Goal: Information Seeking & Learning: Learn about a topic

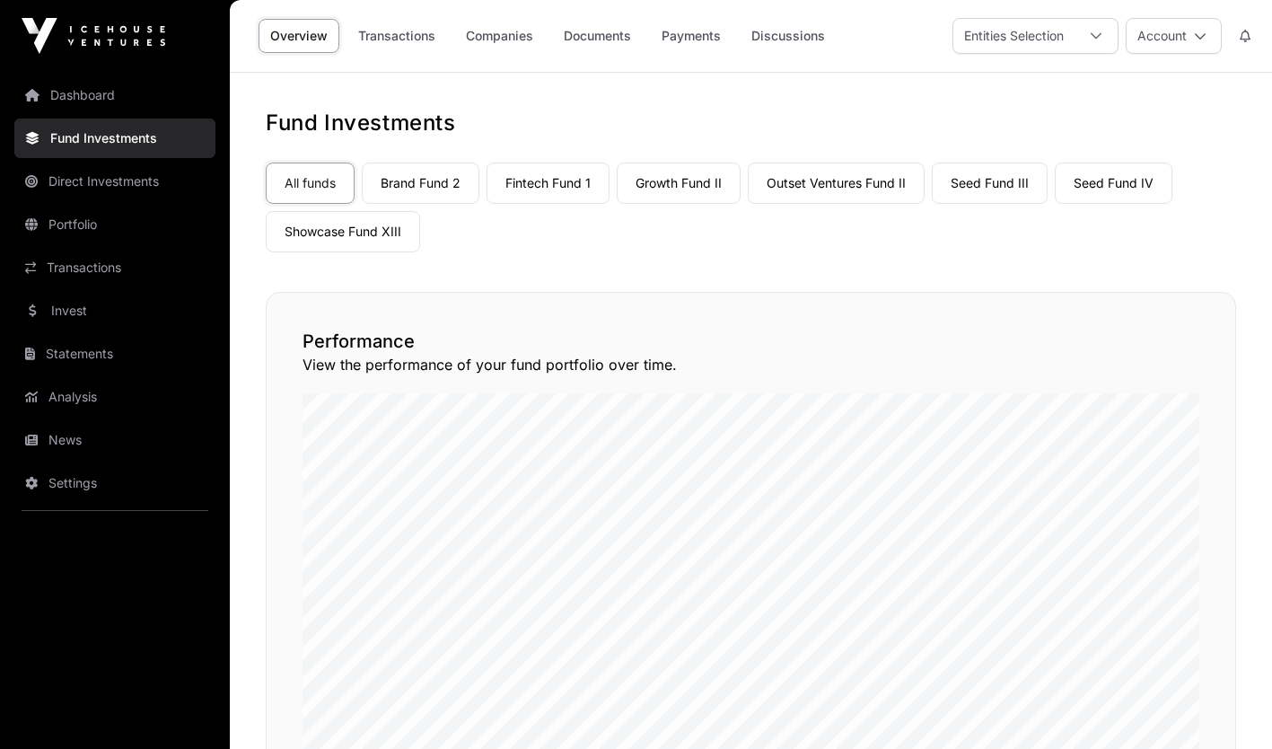
click at [121, 307] on link "Invest" at bounding box center [114, 310] width 201 height 39
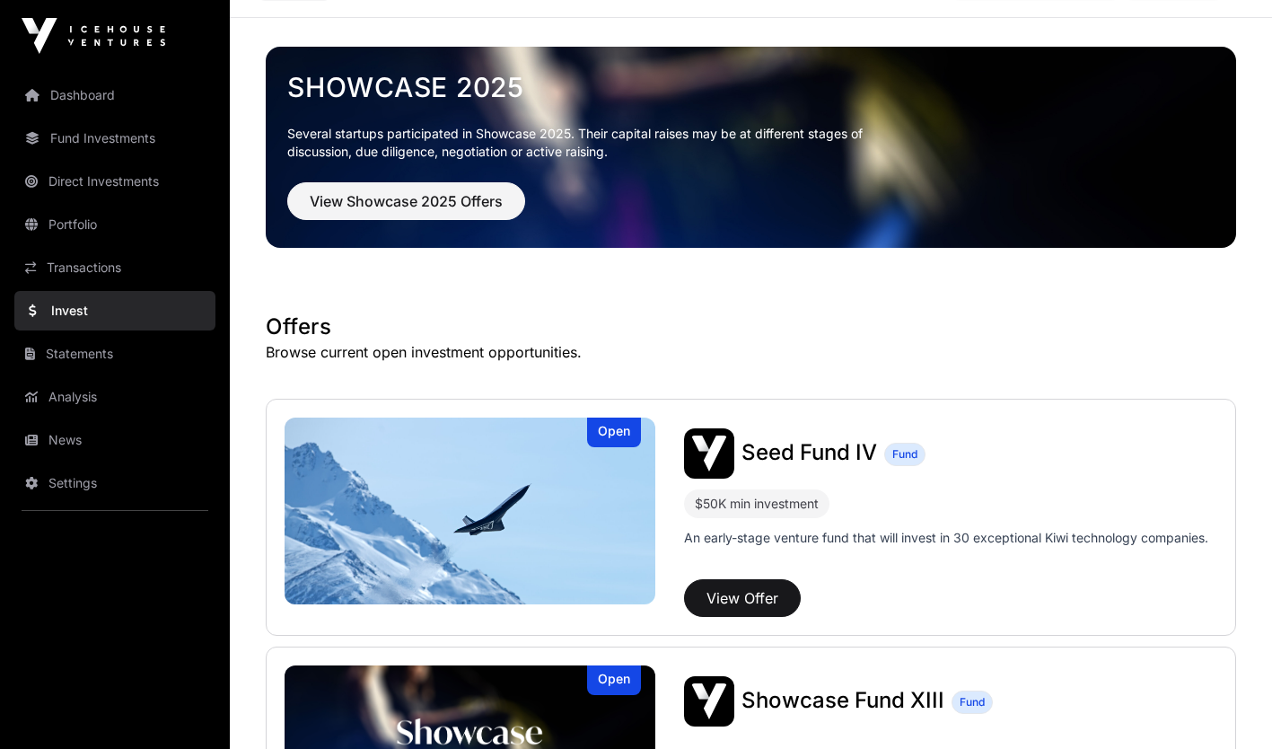
scroll to position [42, 0]
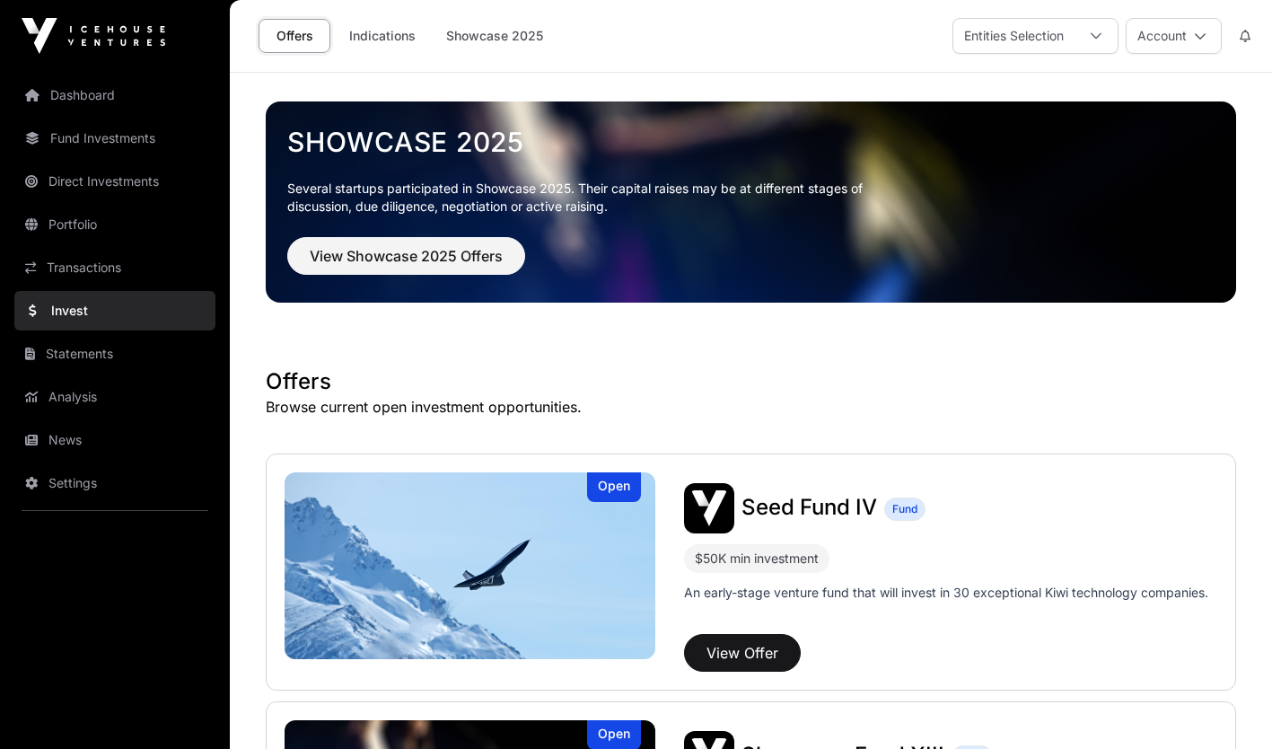
click at [400, 42] on link "Indications" at bounding box center [382, 36] width 90 height 34
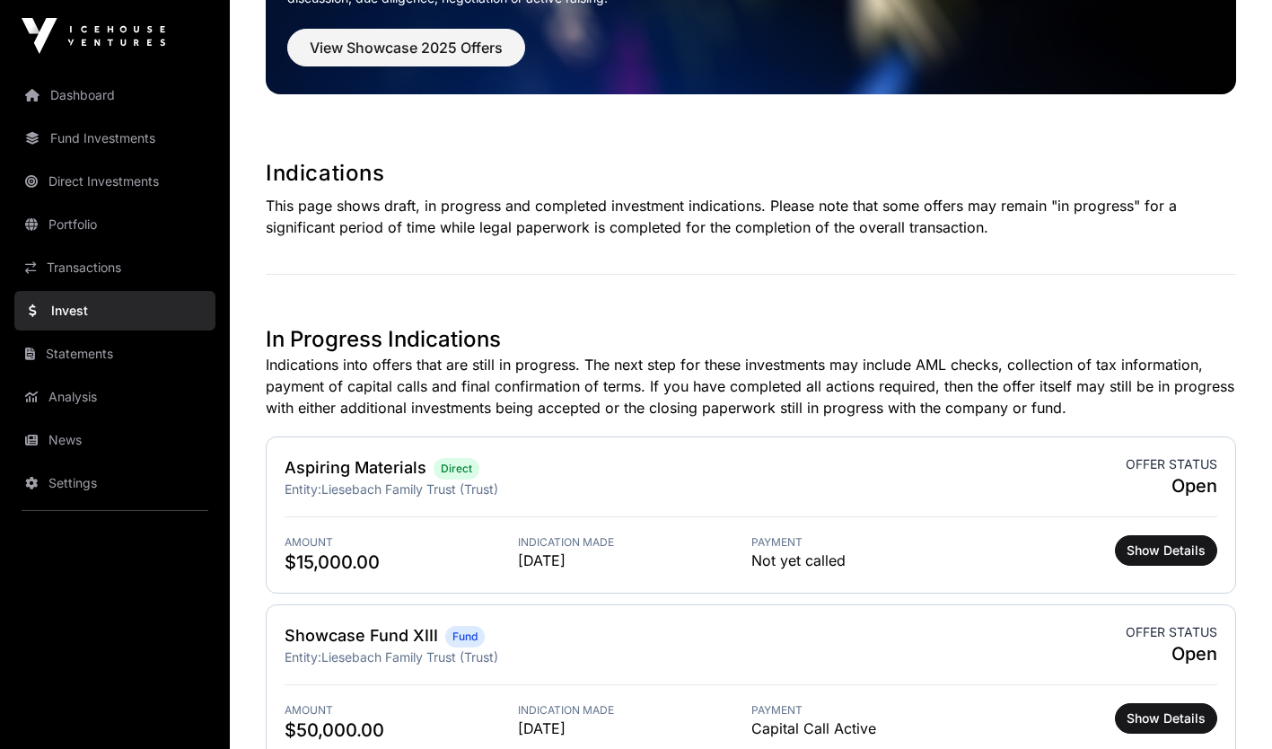
scroll to position [65, 0]
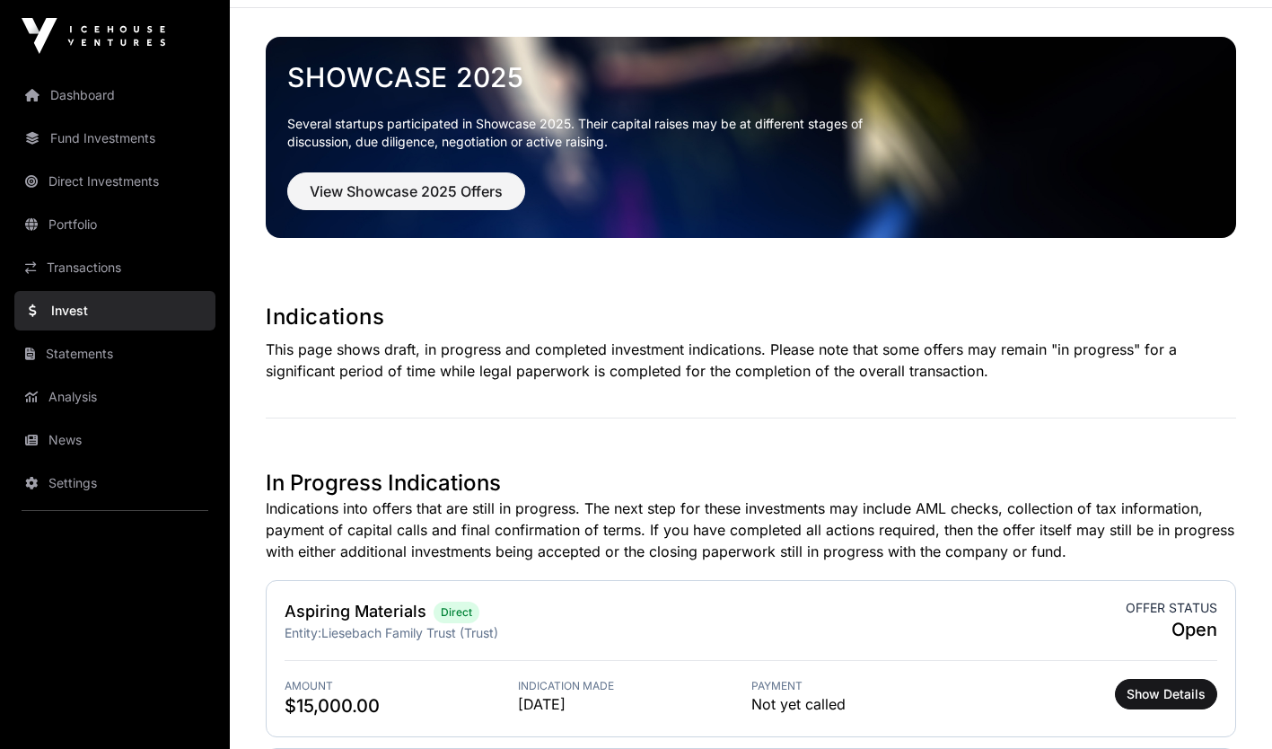
click at [106, 226] on link "Portfolio" at bounding box center [114, 224] width 201 height 39
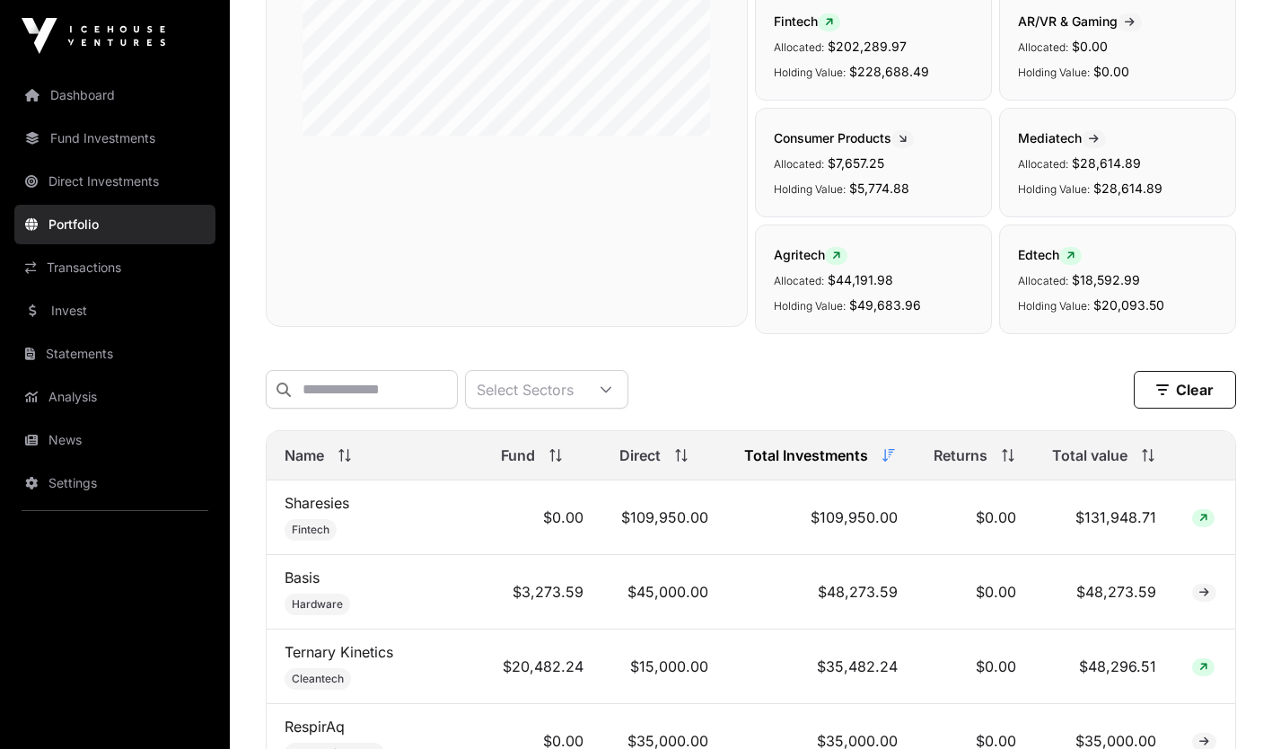
scroll to position [328, 0]
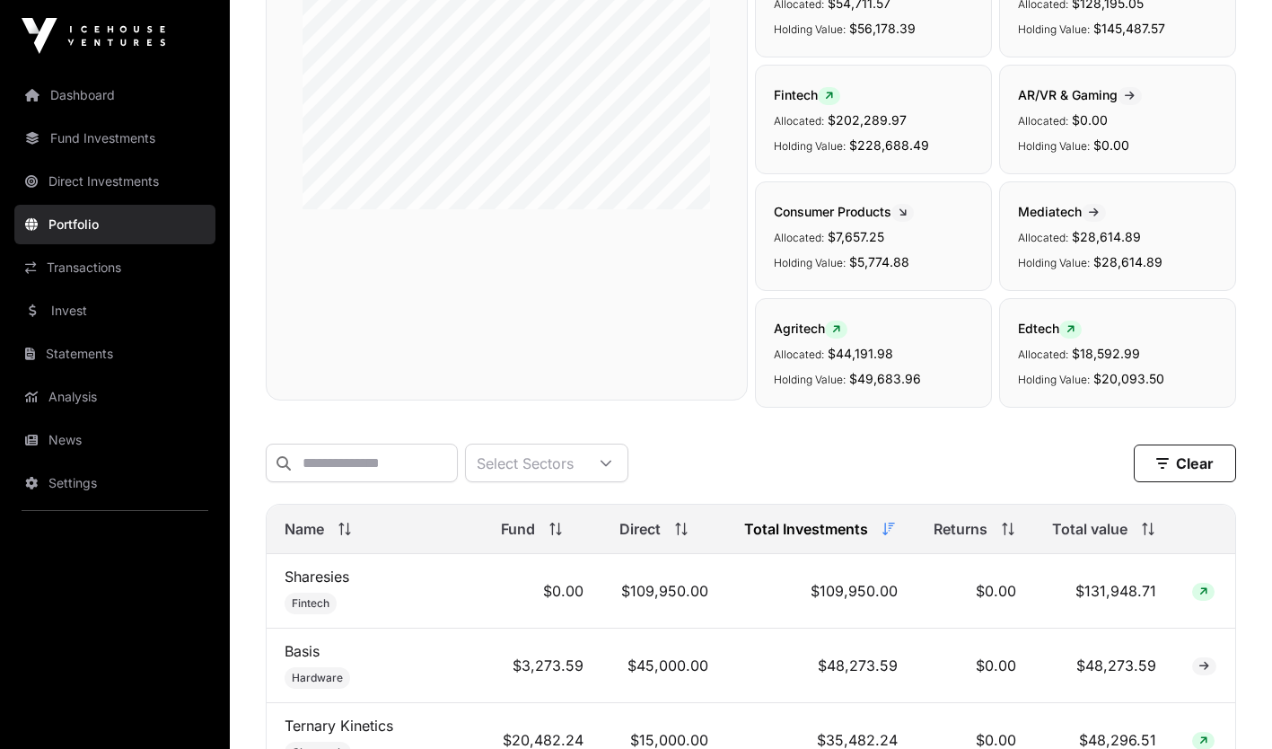
click at [315, 539] on span "Name" at bounding box center [304, 529] width 39 height 22
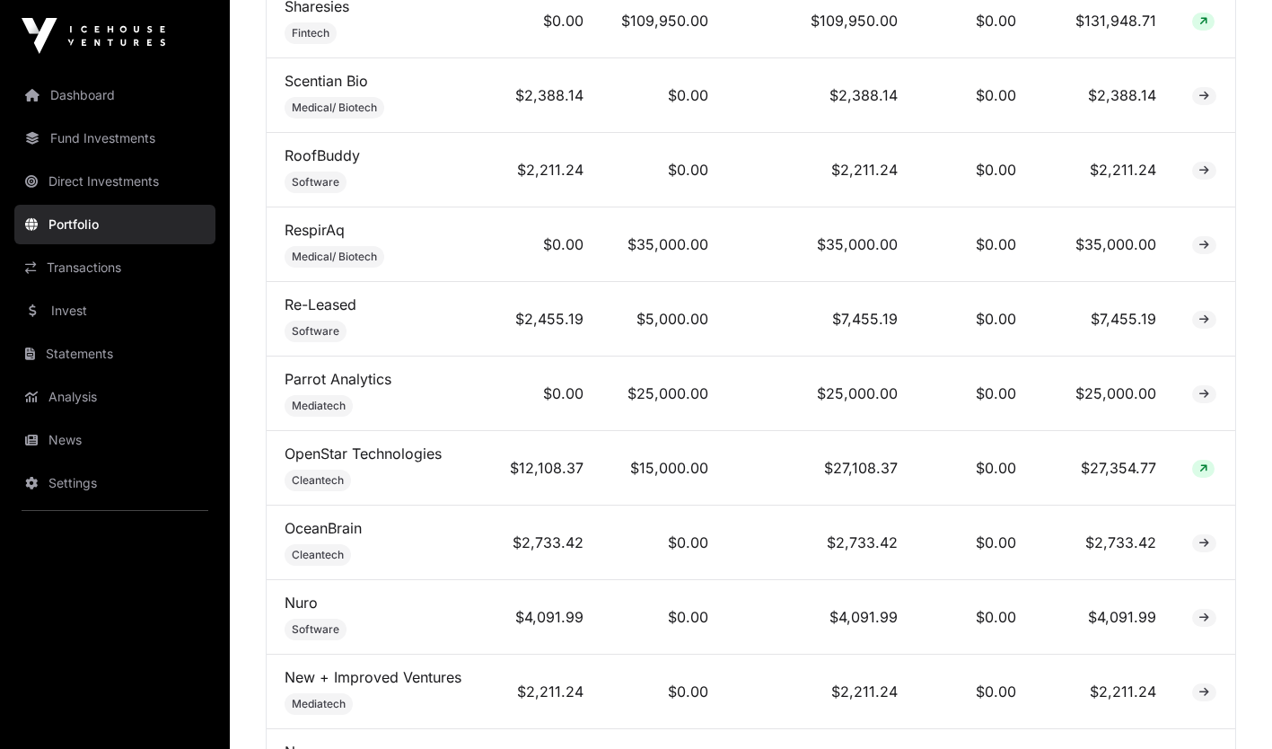
scroll to position [2176, 0]
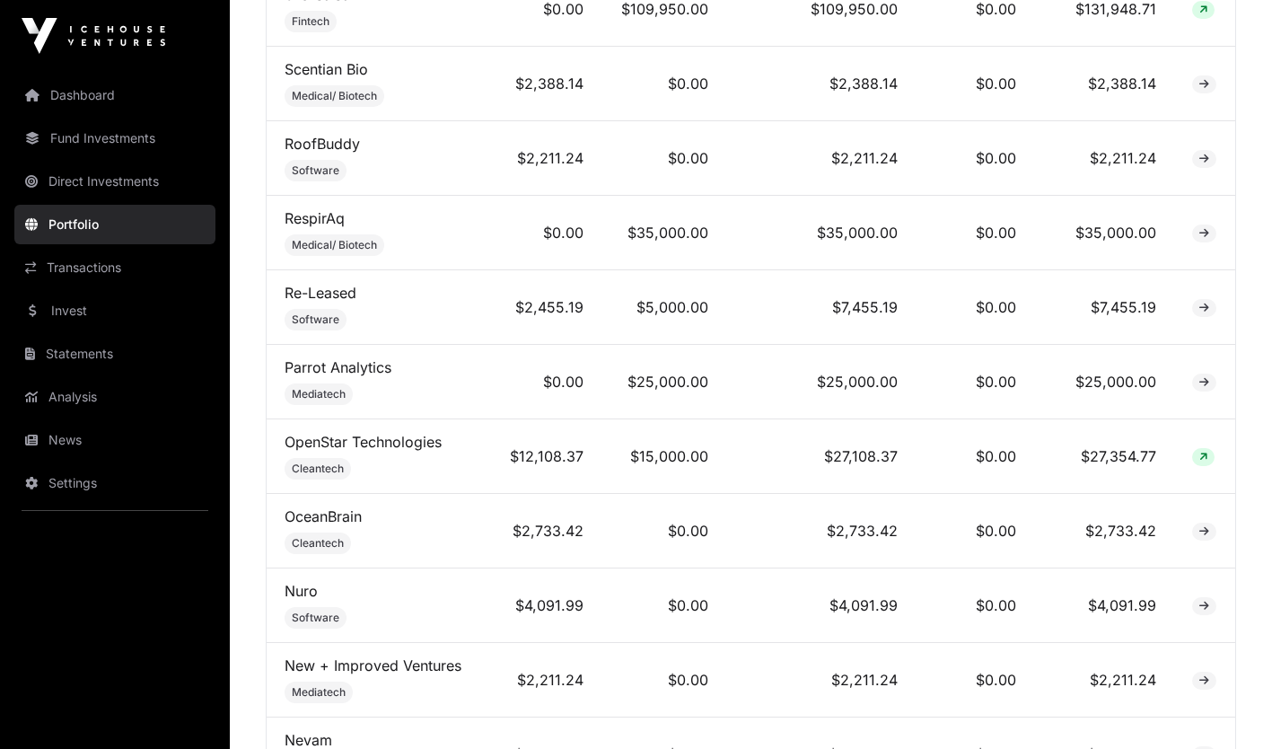
click at [1035, 456] on td "$27,354.77" at bounding box center [1104, 456] width 140 height 74
click at [332, 443] on link "OpenStar Technologies" at bounding box center [363, 442] width 157 height 18
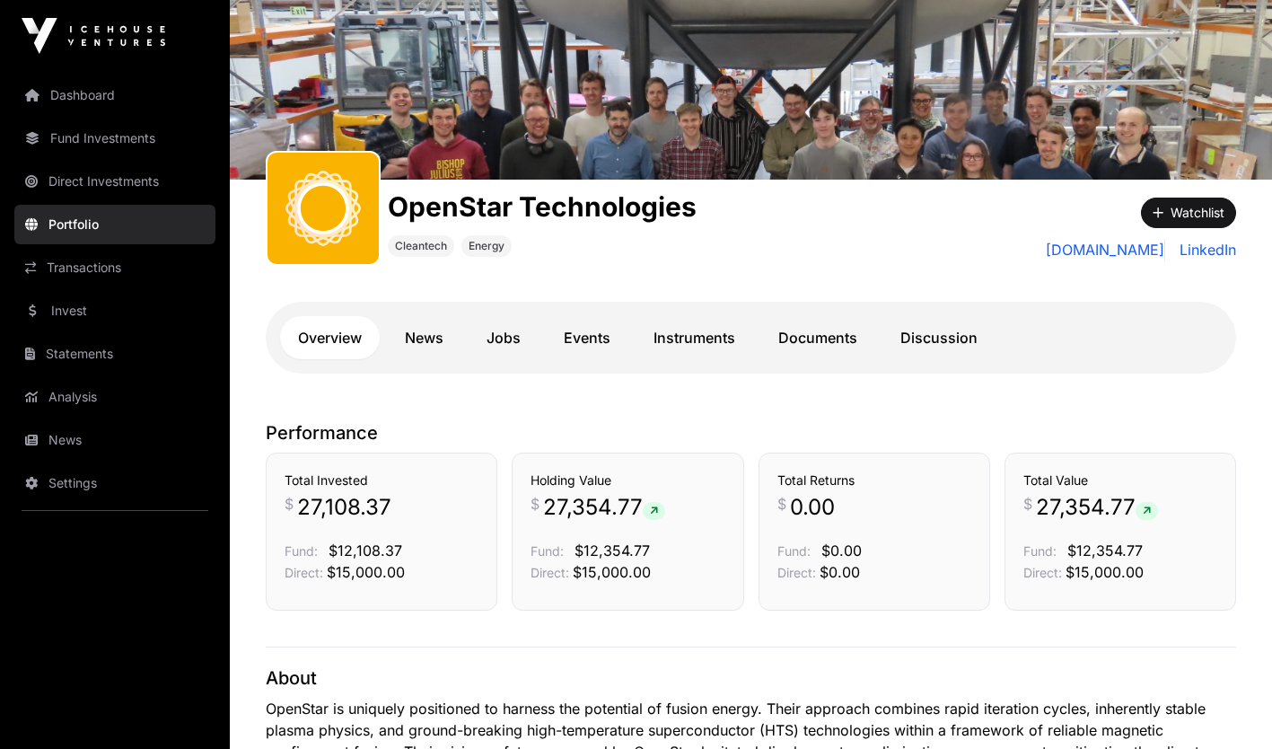
scroll to position [118, 0]
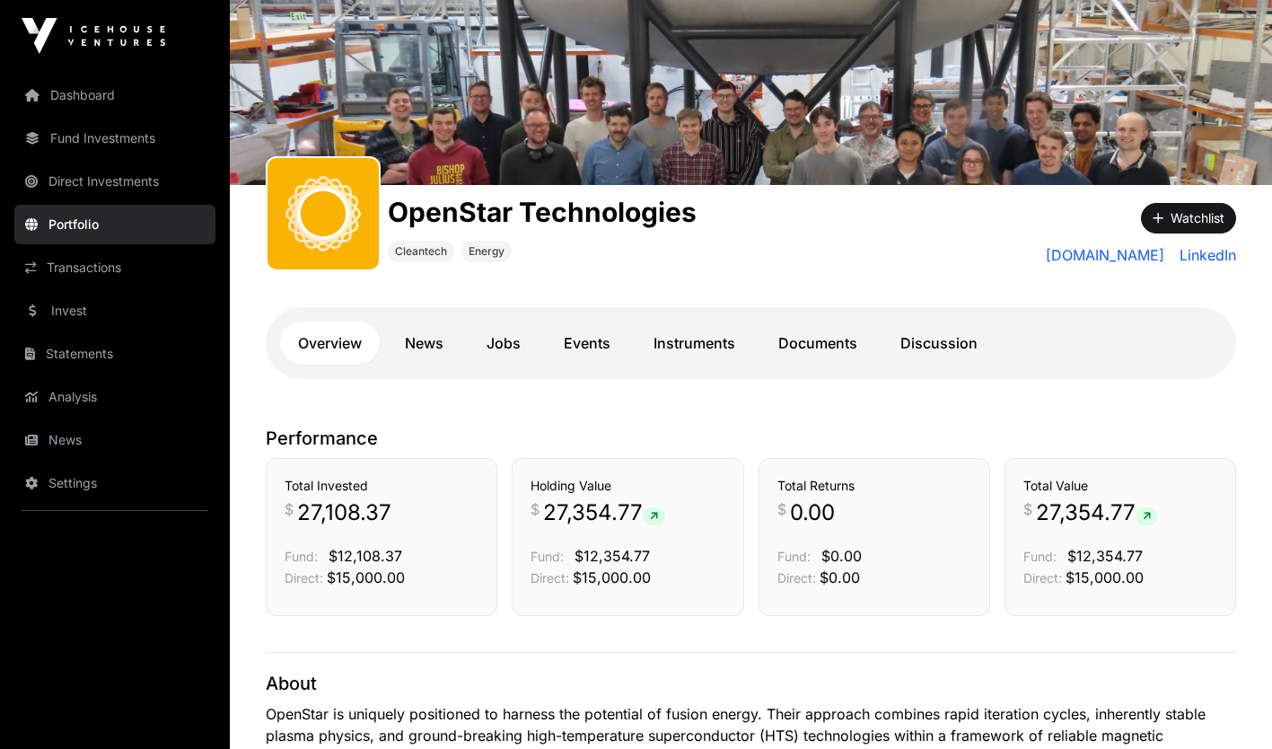
click at [109, 101] on link "Dashboard" at bounding box center [114, 94] width 201 height 39
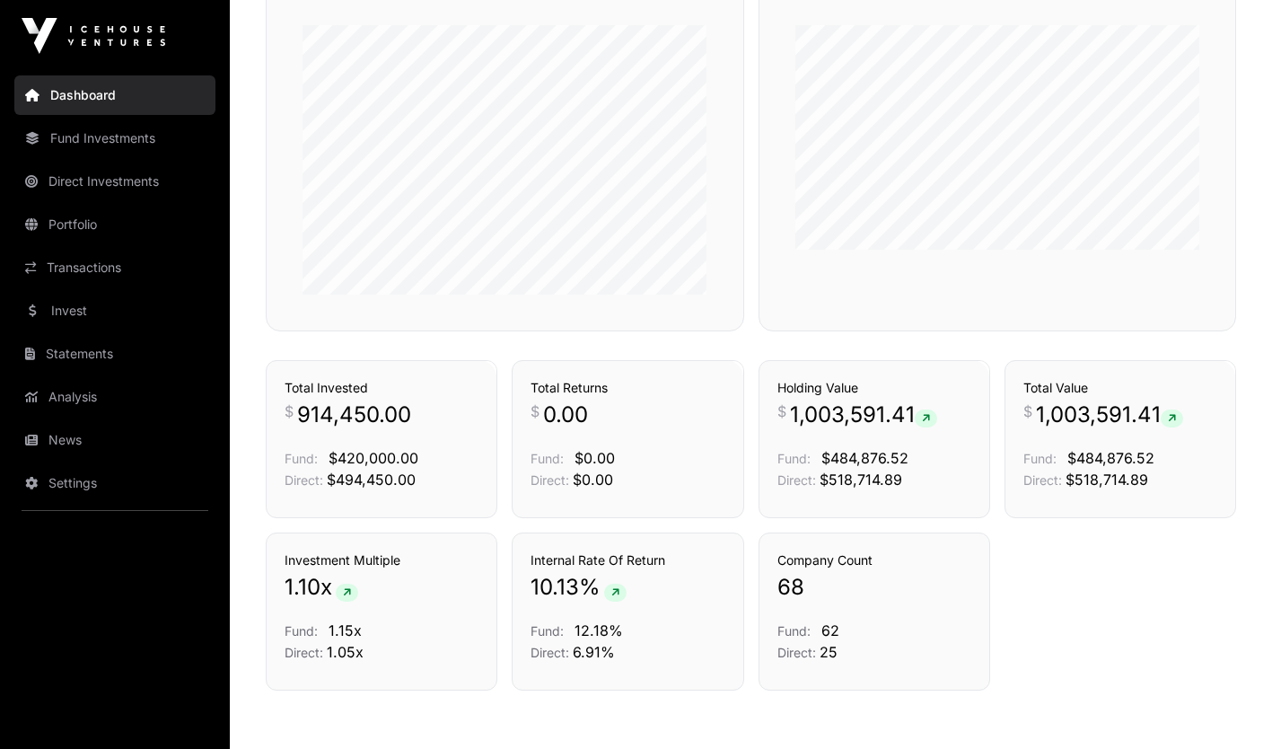
scroll to position [1088, 0]
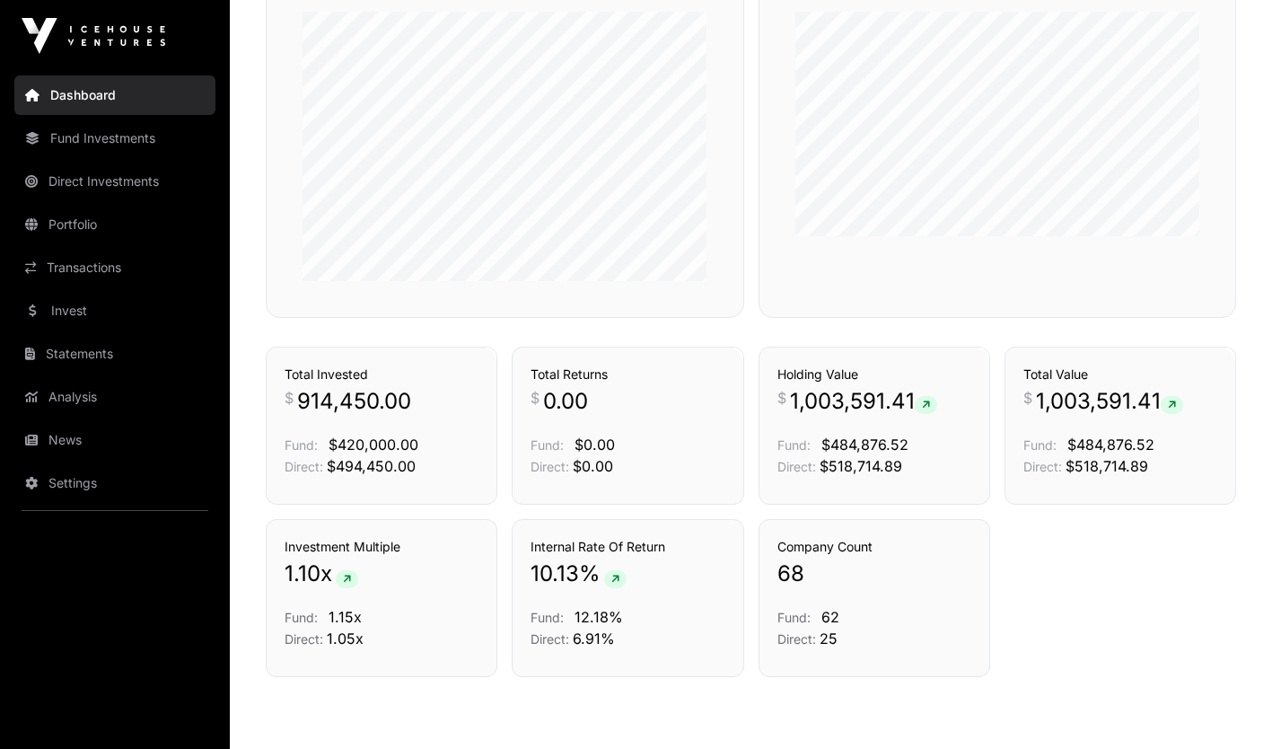
click at [844, 623] on p "Fund: 62" at bounding box center [874, 617] width 194 height 22
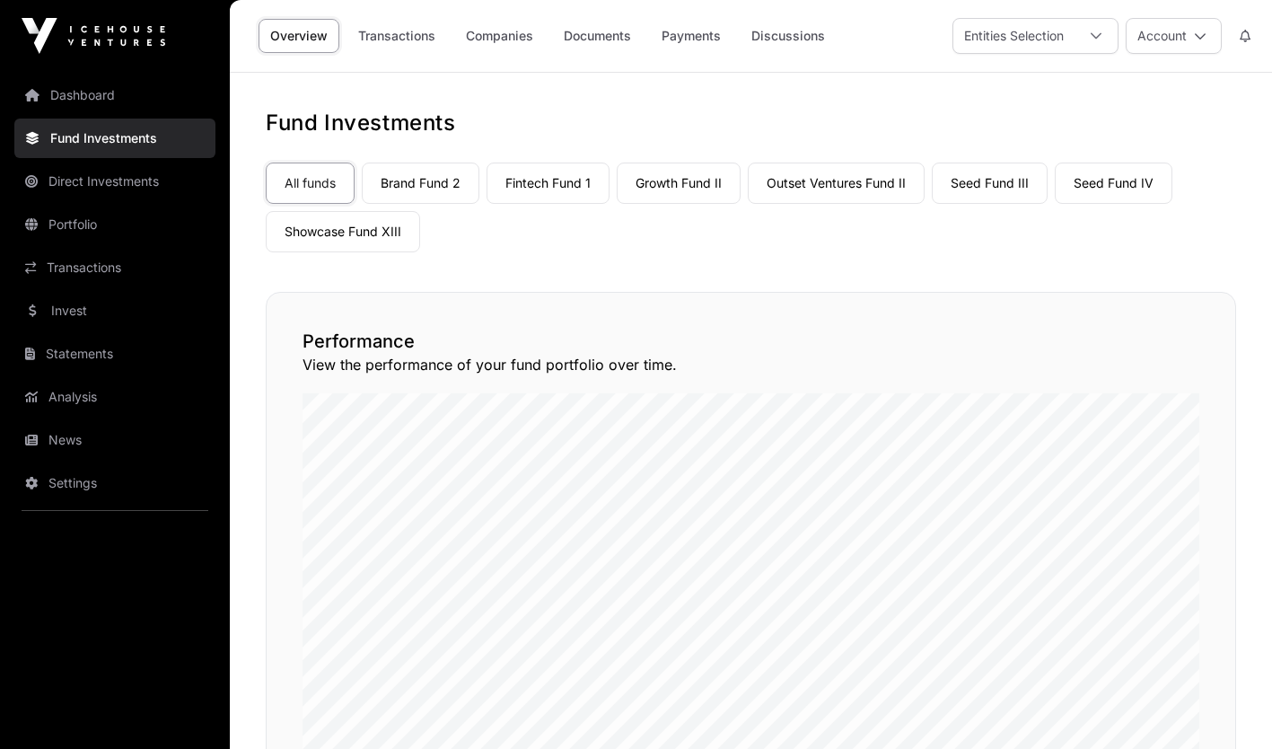
click at [1005, 182] on link "Seed Fund III" at bounding box center [990, 182] width 116 height 41
click at [491, 42] on link "Companies" at bounding box center [499, 36] width 91 height 34
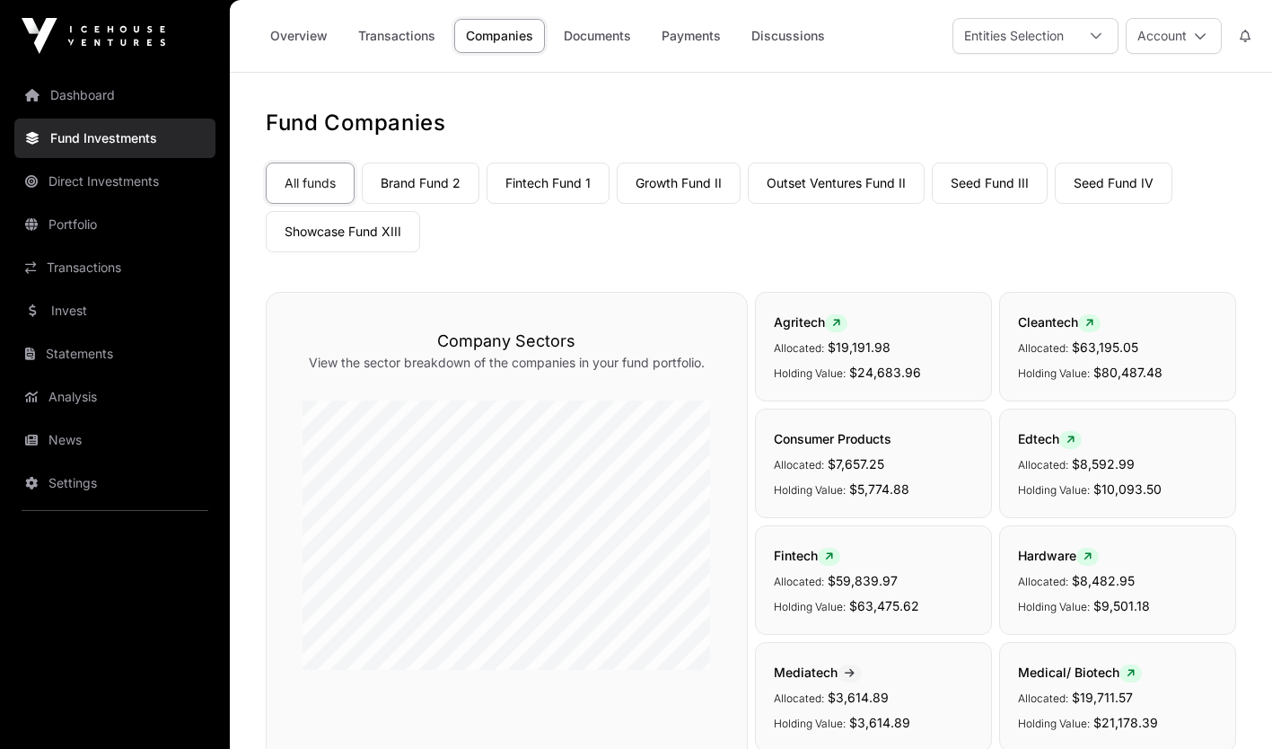
click at [983, 183] on link "Seed Fund III" at bounding box center [990, 182] width 116 height 41
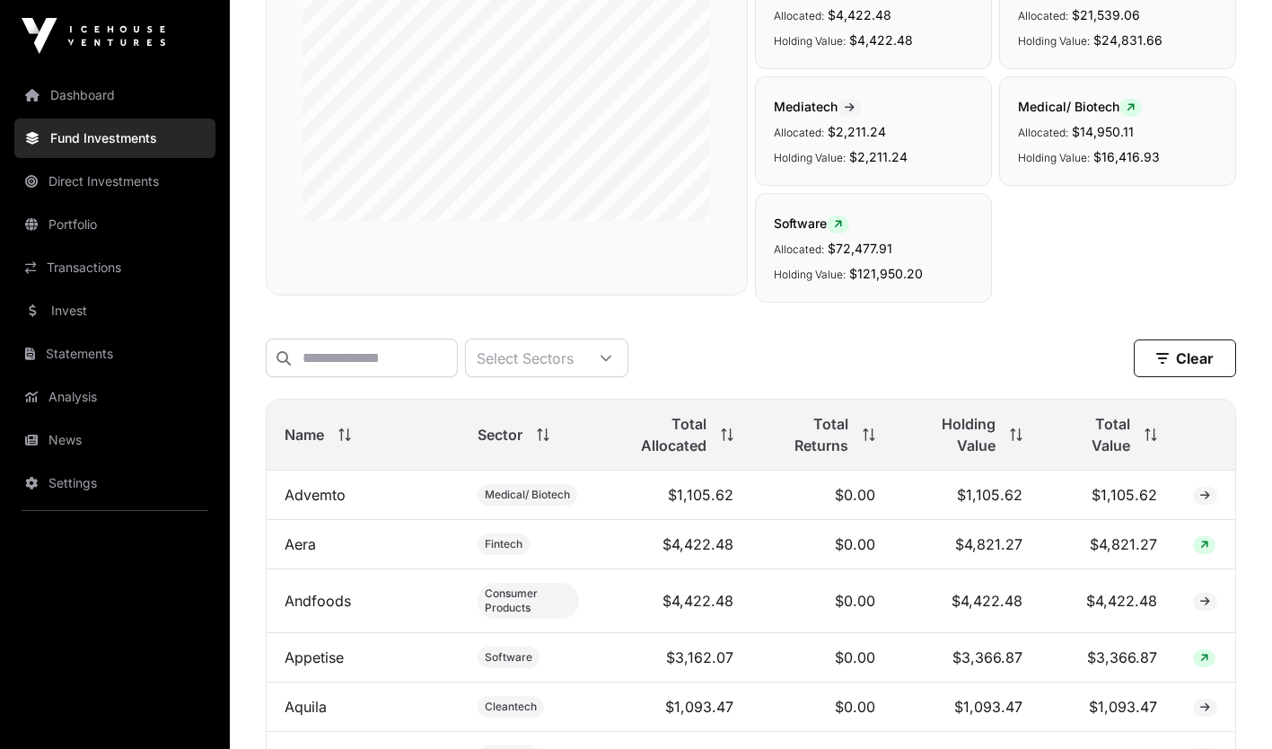
scroll to position [459, 0]
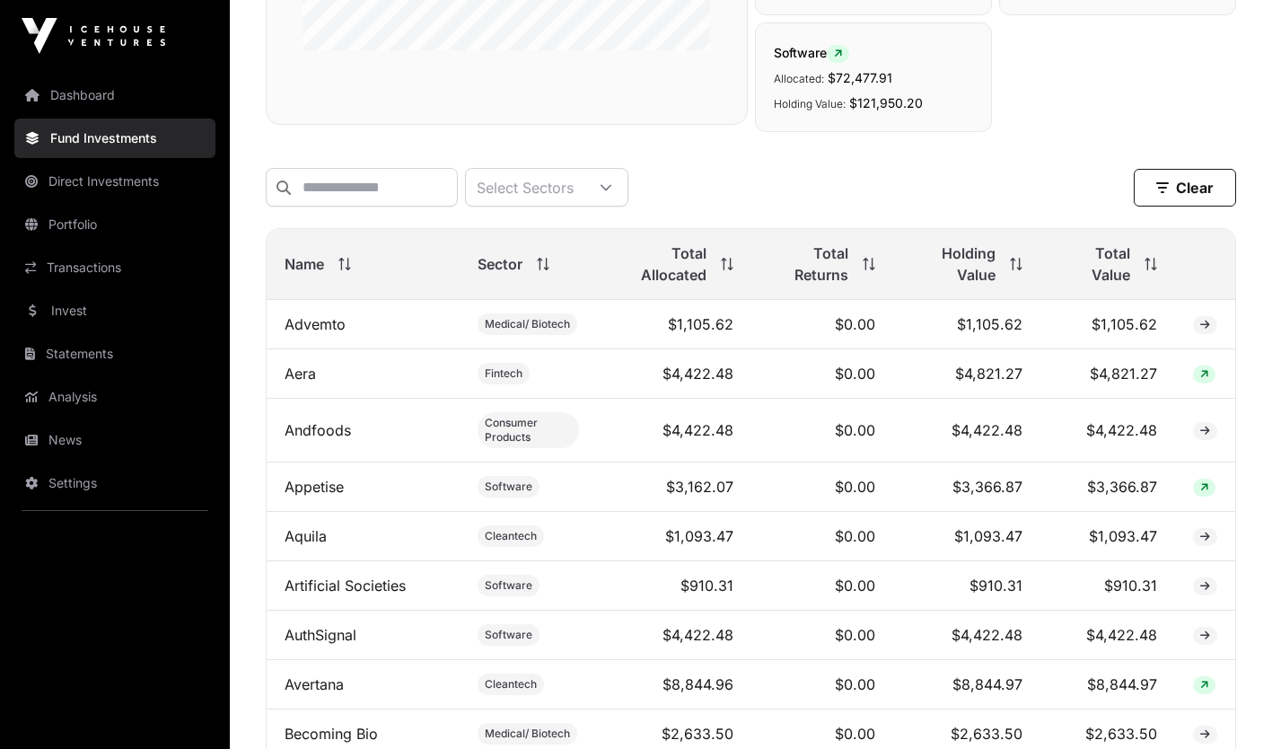
scroll to position [667, 0]
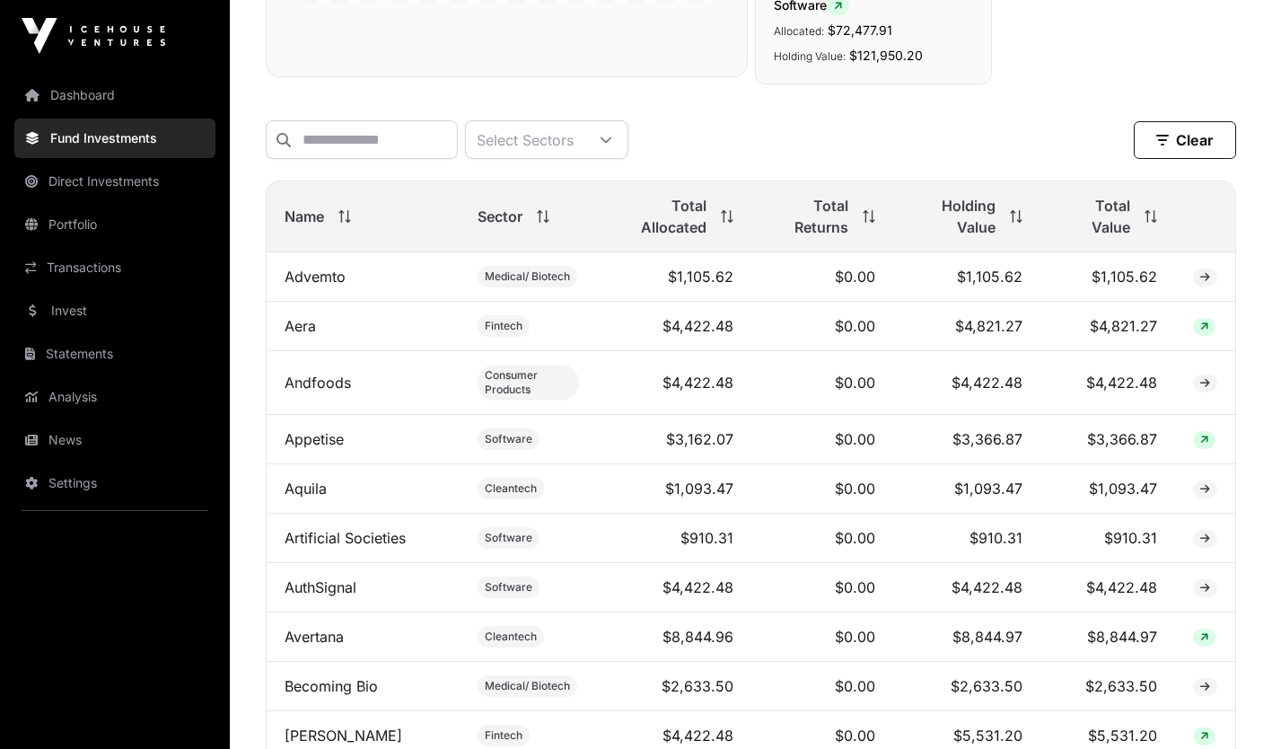
click at [715, 223] on span at bounding box center [724, 216] width 20 height 13
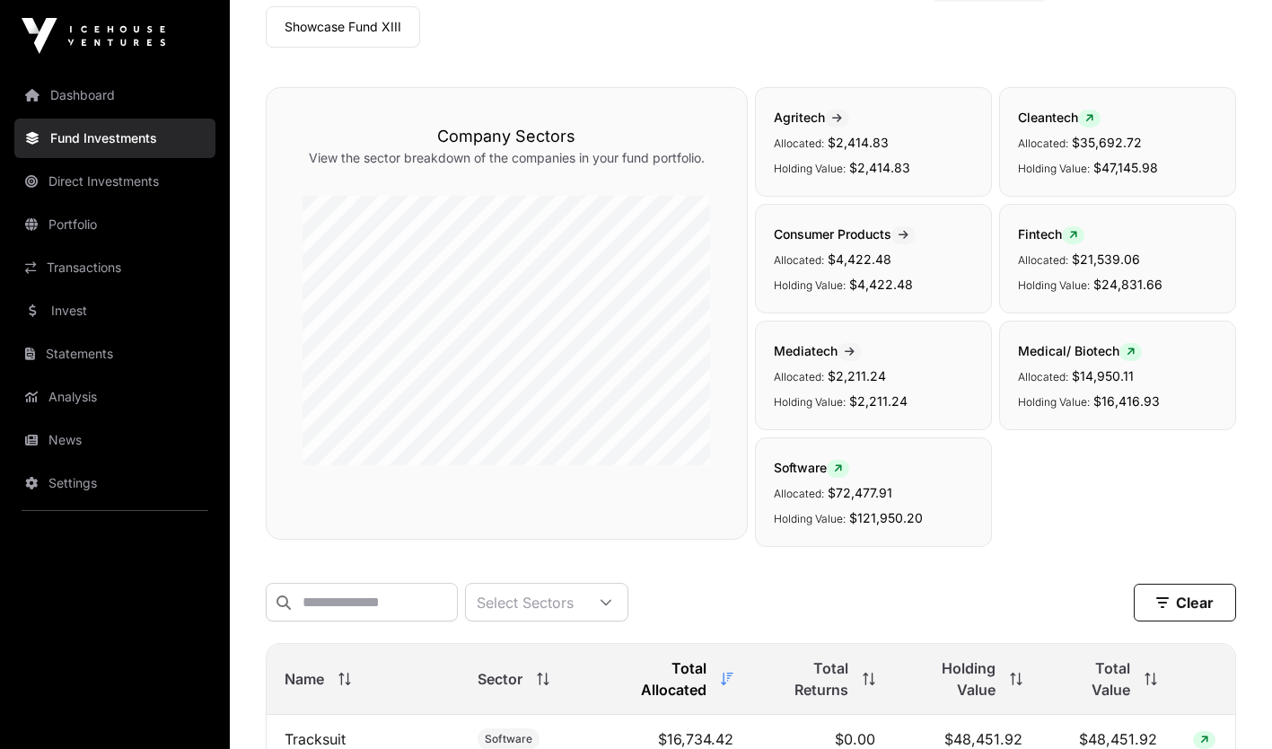
scroll to position [0, 0]
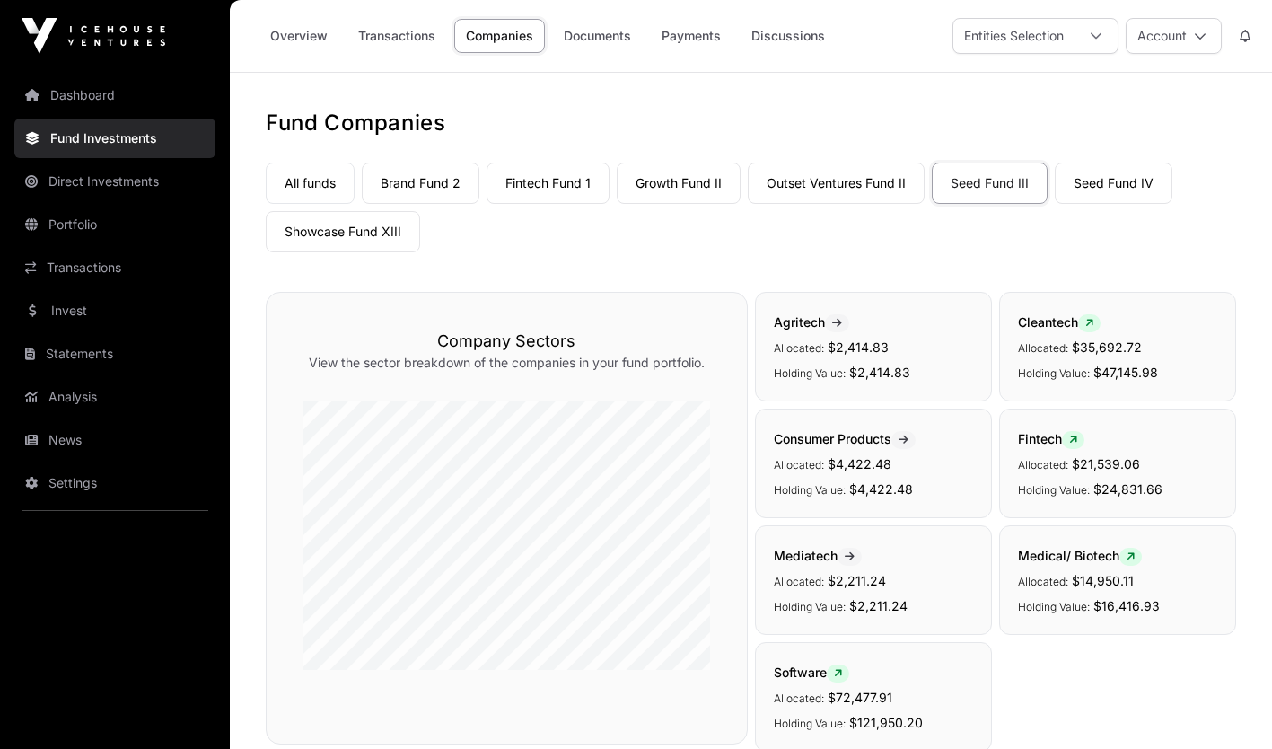
drag, startPoint x: 1268, startPoint y: 111, endPoint x: 548, endPoint y: 232, distance: 729.8
click at [548, 232] on div "All funds Brand Fund 2 Fintech Fund 1 Growth Fund II Outset Ventures Fund II Se…" at bounding box center [751, 203] width 970 height 97
click at [308, 33] on link "Overview" at bounding box center [298, 36] width 81 height 34
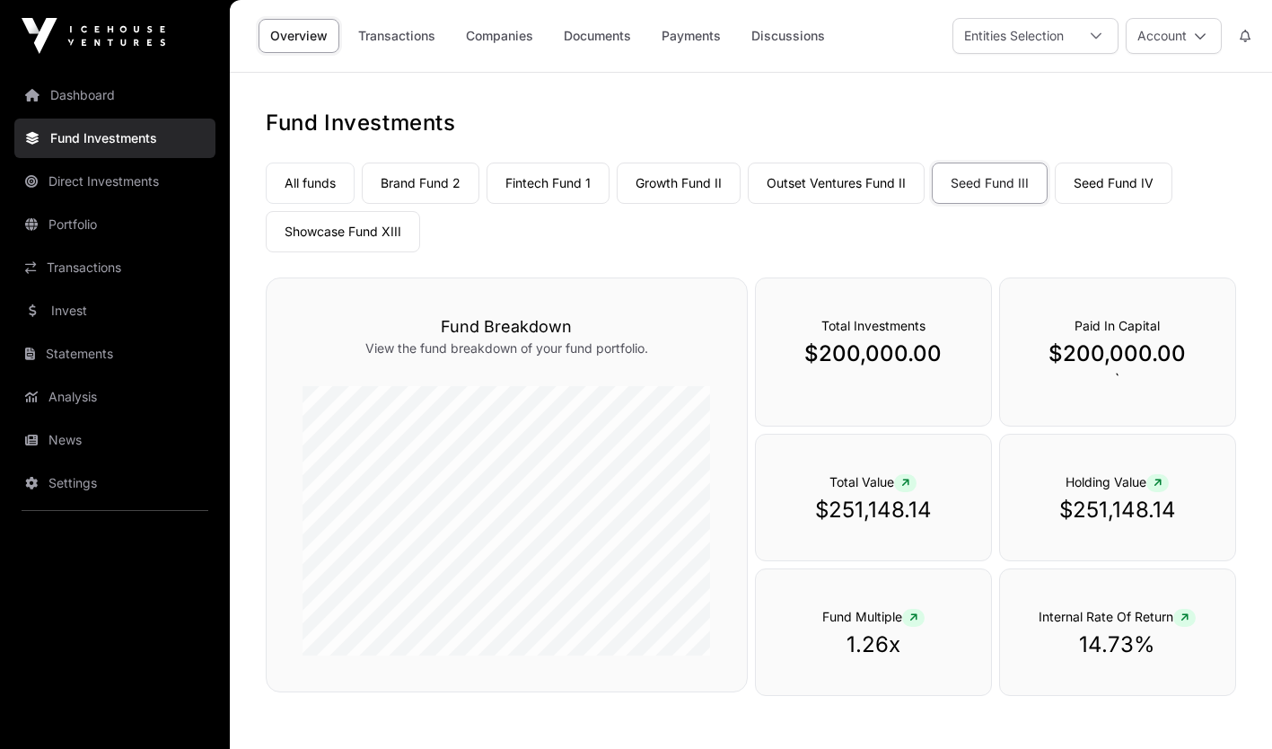
click at [1216, 341] on div "Paid In Capital $200,000.00 `" at bounding box center [1117, 351] width 237 height 149
click at [1119, 206] on div "All funds Brand Fund 2 Fintech Fund 1 Growth Fund II Outset Ventures Fund II Se…" at bounding box center [751, 203] width 970 height 97
click at [1110, 180] on link "Seed Fund IV" at bounding box center [1114, 182] width 118 height 41
click at [512, 39] on link "Companies" at bounding box center [499, 36] width 91 height 34
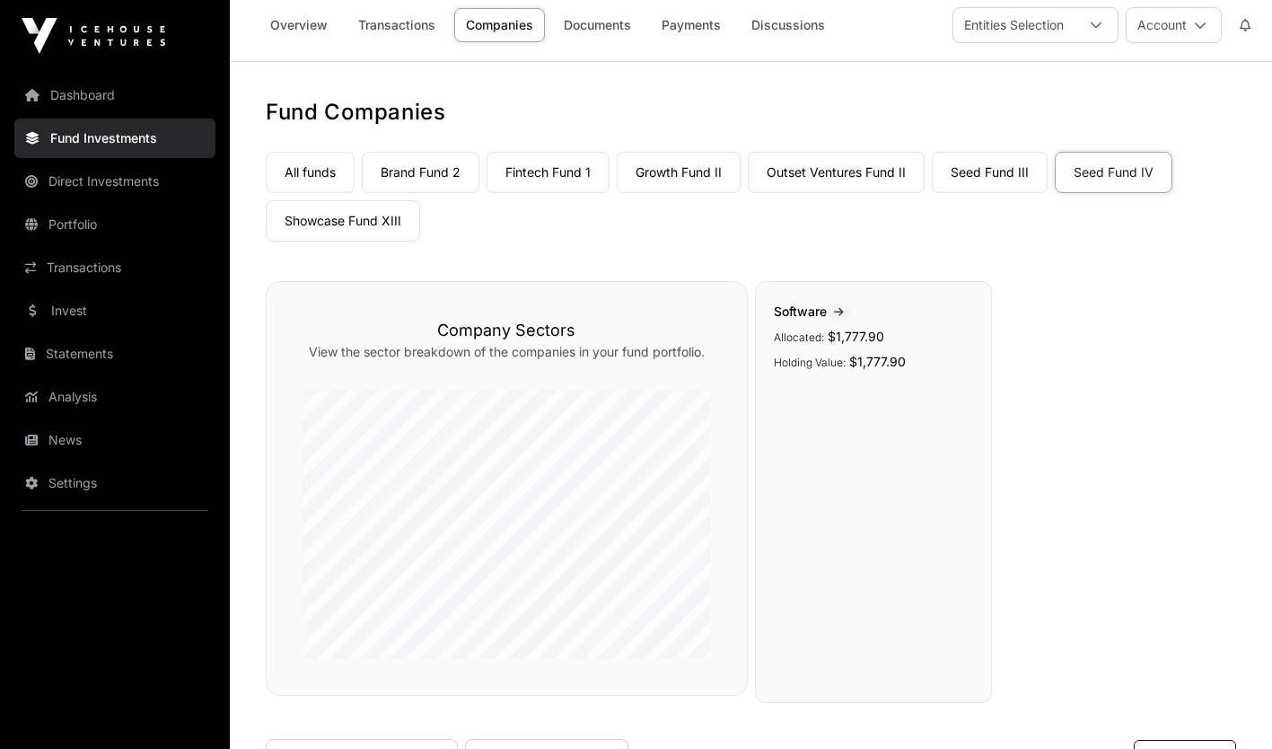
scroll to position [7, 0]
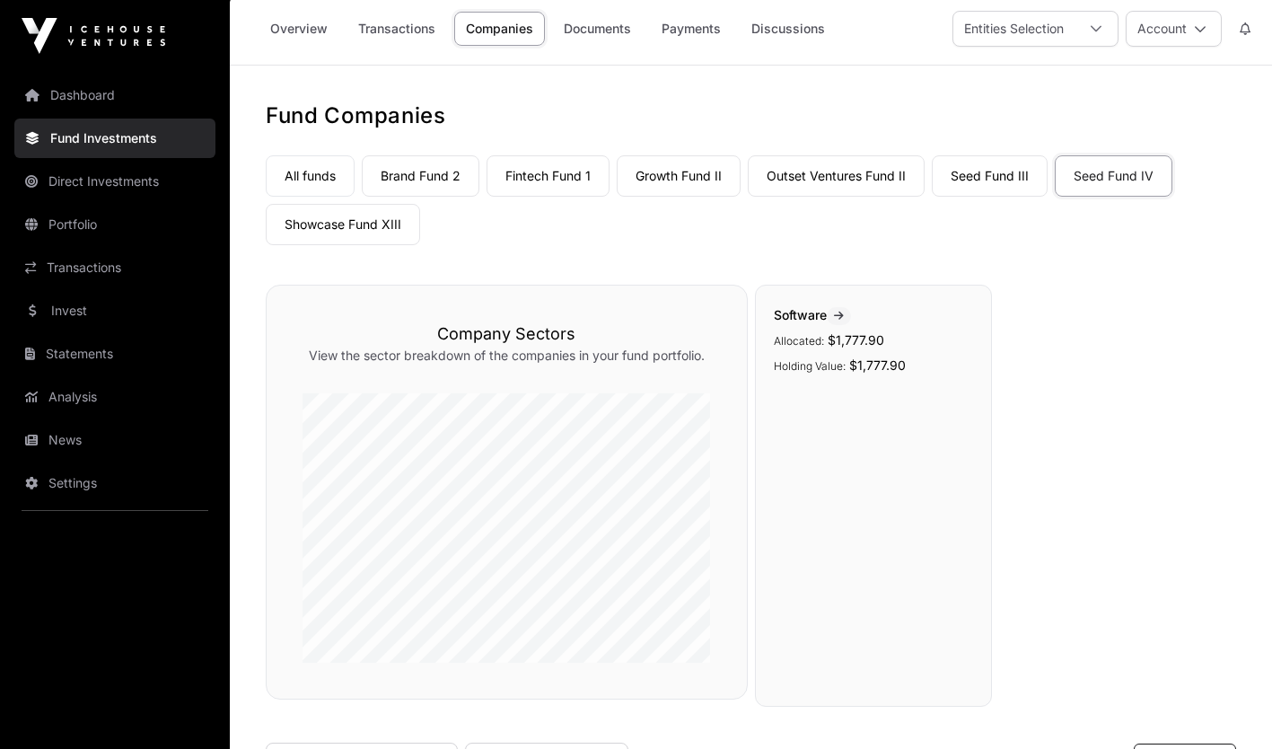
click at [953, 258] on nav "All funds Brand Fund 2 Fintech Fund 1 Growth Fund II Outset Ventures Fund II Se…" at bounding box center [751, 196] width 970 height 133
